Goal: Transaction & Acquisition: Purchase product/service

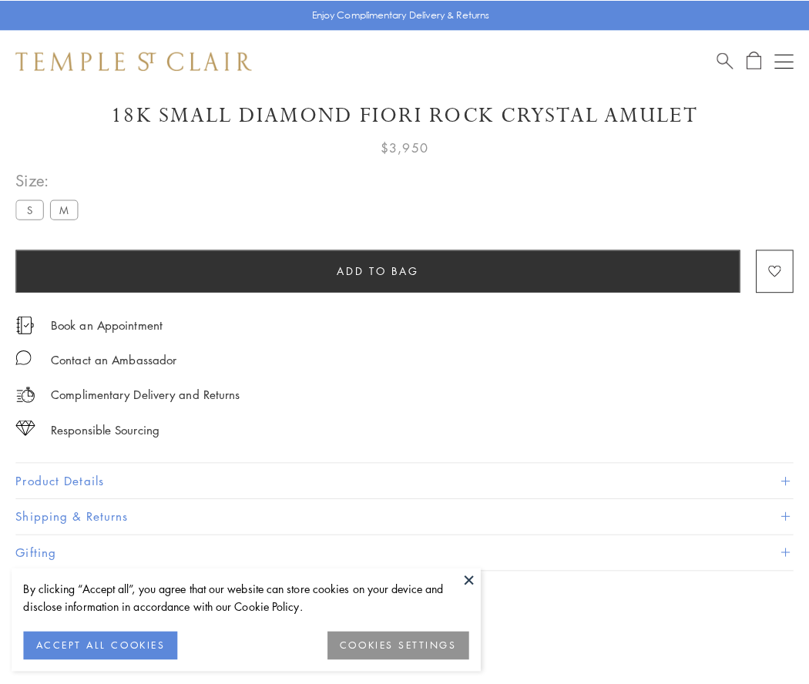
scroll to position [91, 0]
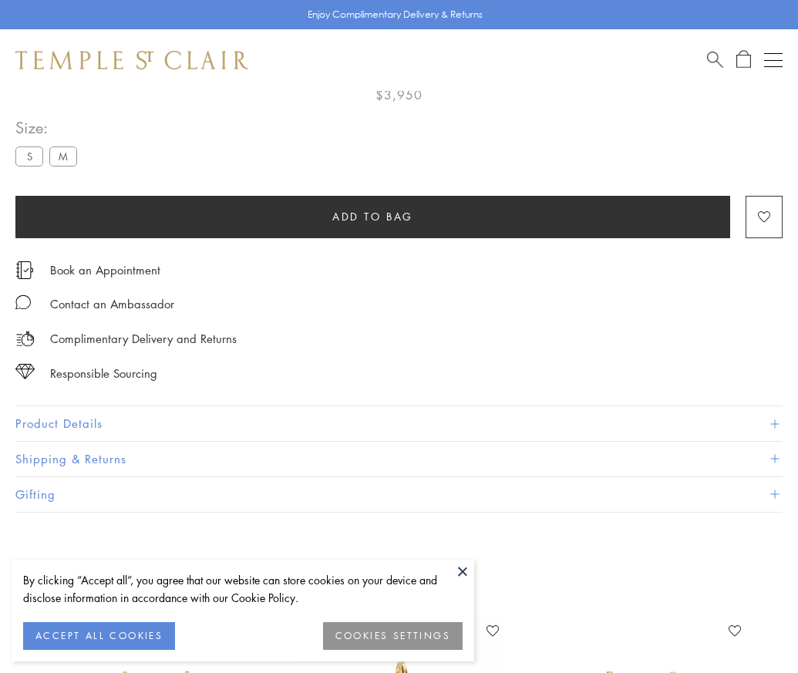
click at [372, 216] on span "Add to bag" at bounding box center [372, 216] width 81 height 17
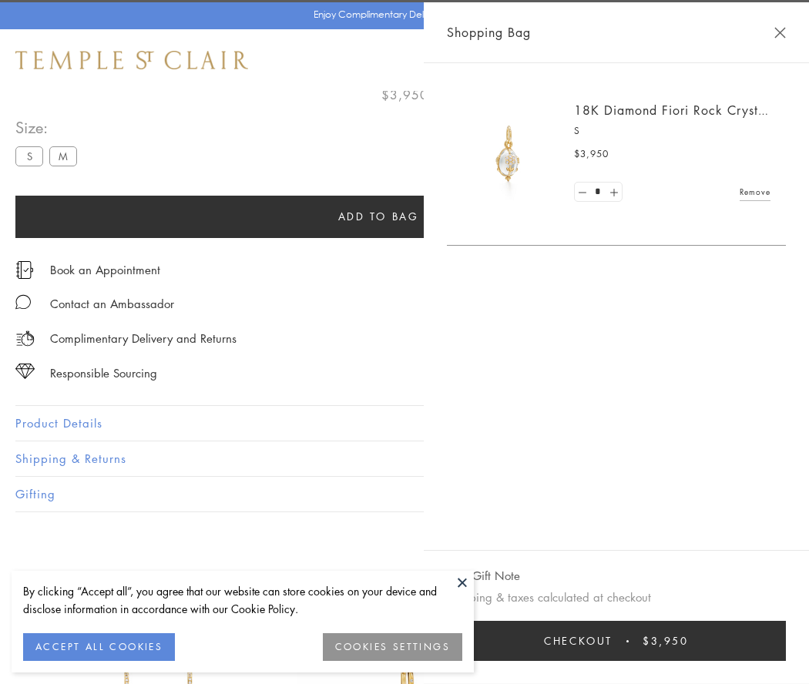
click at [771, 641] on button "Checkout $3,950" at bounding box center [616, 641] width 339 height 40
